Goal: Information Seeking & Learning: Check status

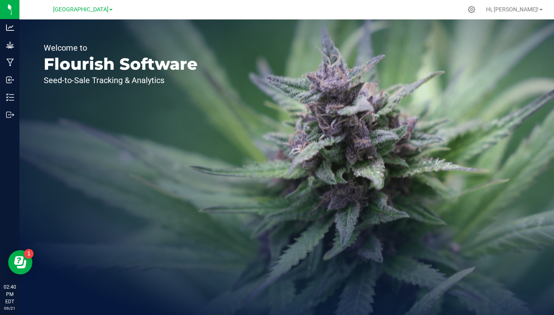
click at [107, 8] on span "[GEOGRAPHIC_DATA]" at bounding box center [81, 9] width 56 height 7
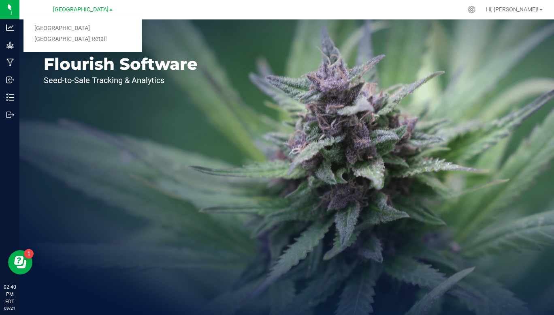
click at [88, 42] on link "[GEOGRAPHIC_DATA] Retail" at bounding box center [82, 39] width 118 height 11
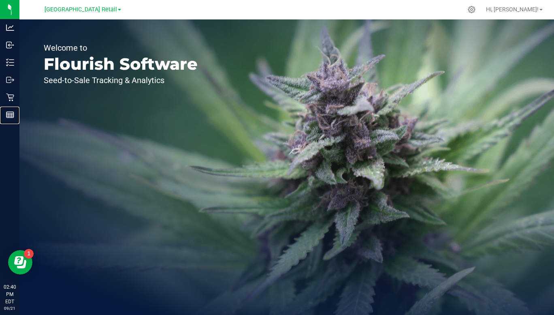
click at [8, 116] on line at bounding box center [9, 116] width 7 height 0
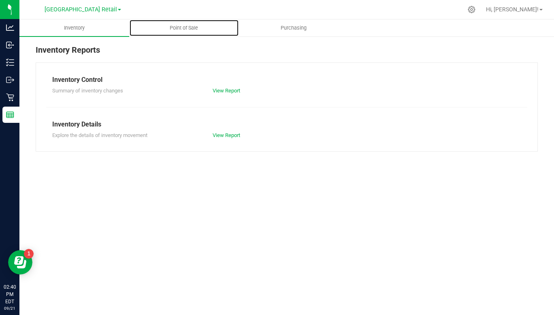
click at [179, 29] on span "Point of Sale" at bounding box center [184, 27] width 50 height 7
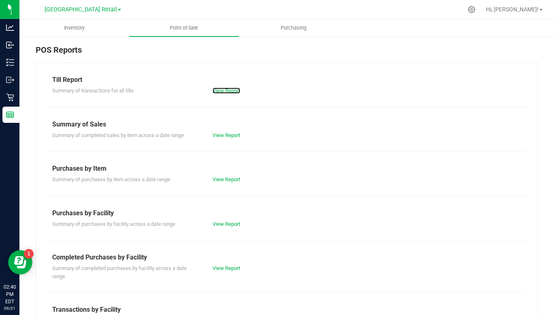
click at [225, 92] on link "View Report" at bounding box center [227, 91] width 28 height 6
